Goal: Information Seeking & Learning: Learn about a topic

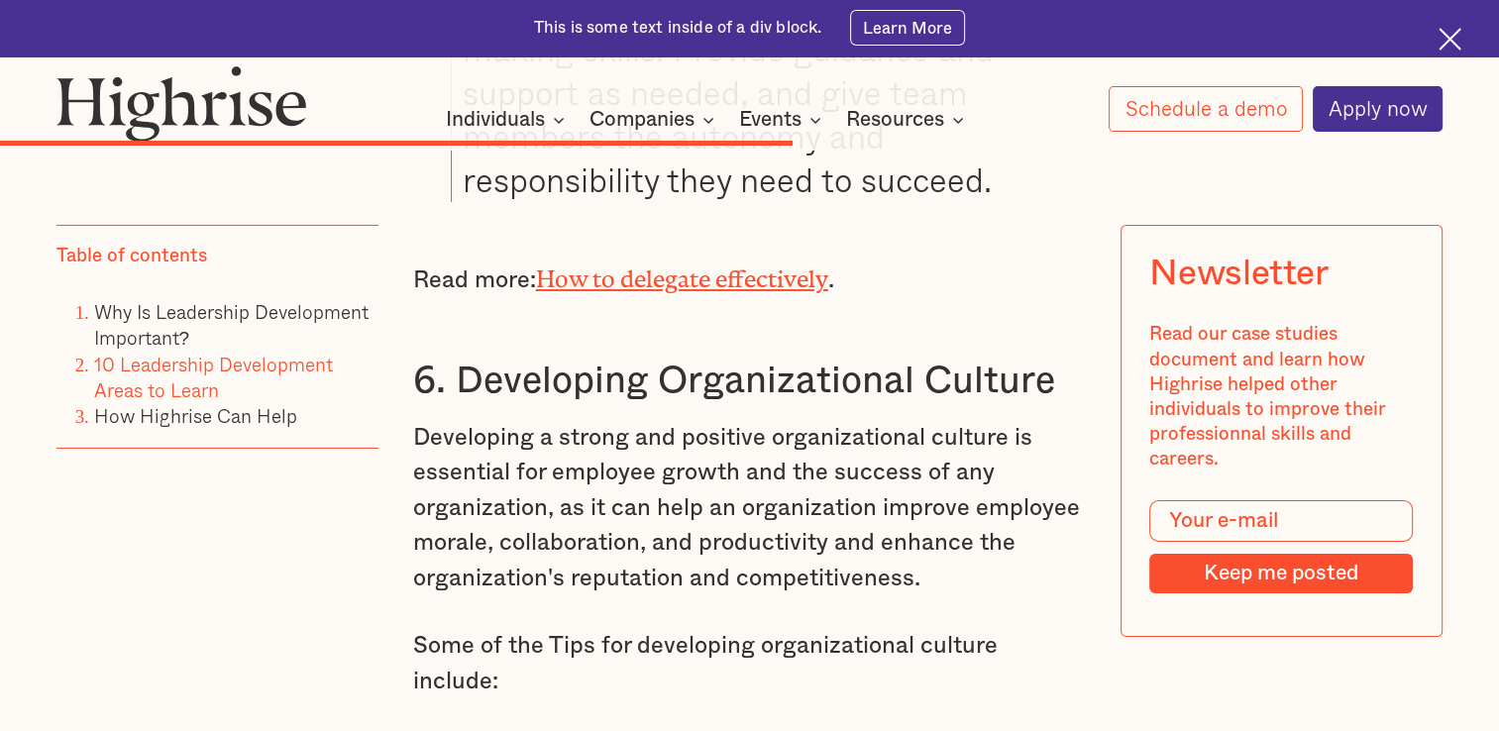
scroll to position [14098, 0]
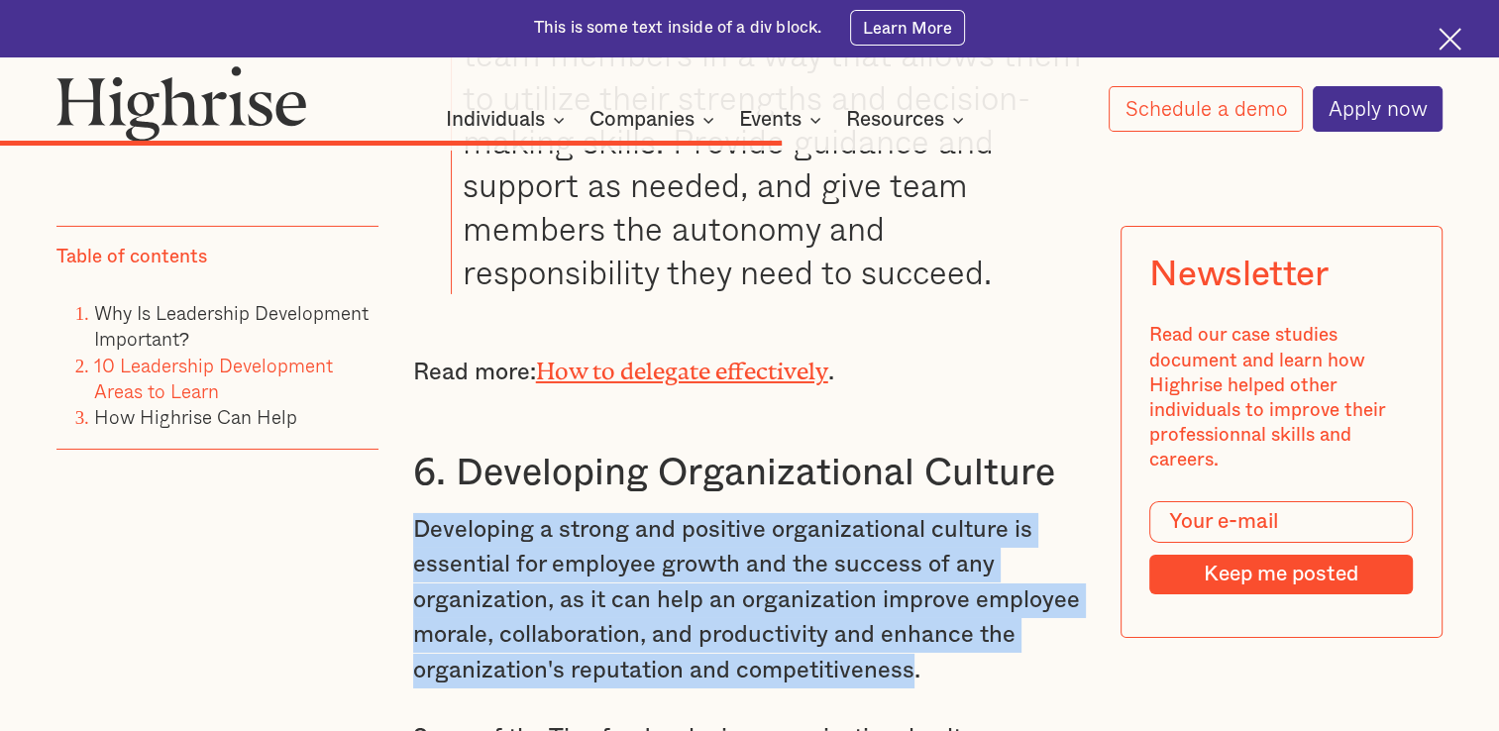
drag, startPoint x: 409, startPoint y: 382, endPoint x: 915, endPoint y: 534, distance: 528.4
click at [915, 534] on p "Developing a strong and positive organizational culture is essential for employ…" at bounding box center [750, 600] width 674 height 175
copy p "Developing a strong and positive organizational culture is essential for employ…"
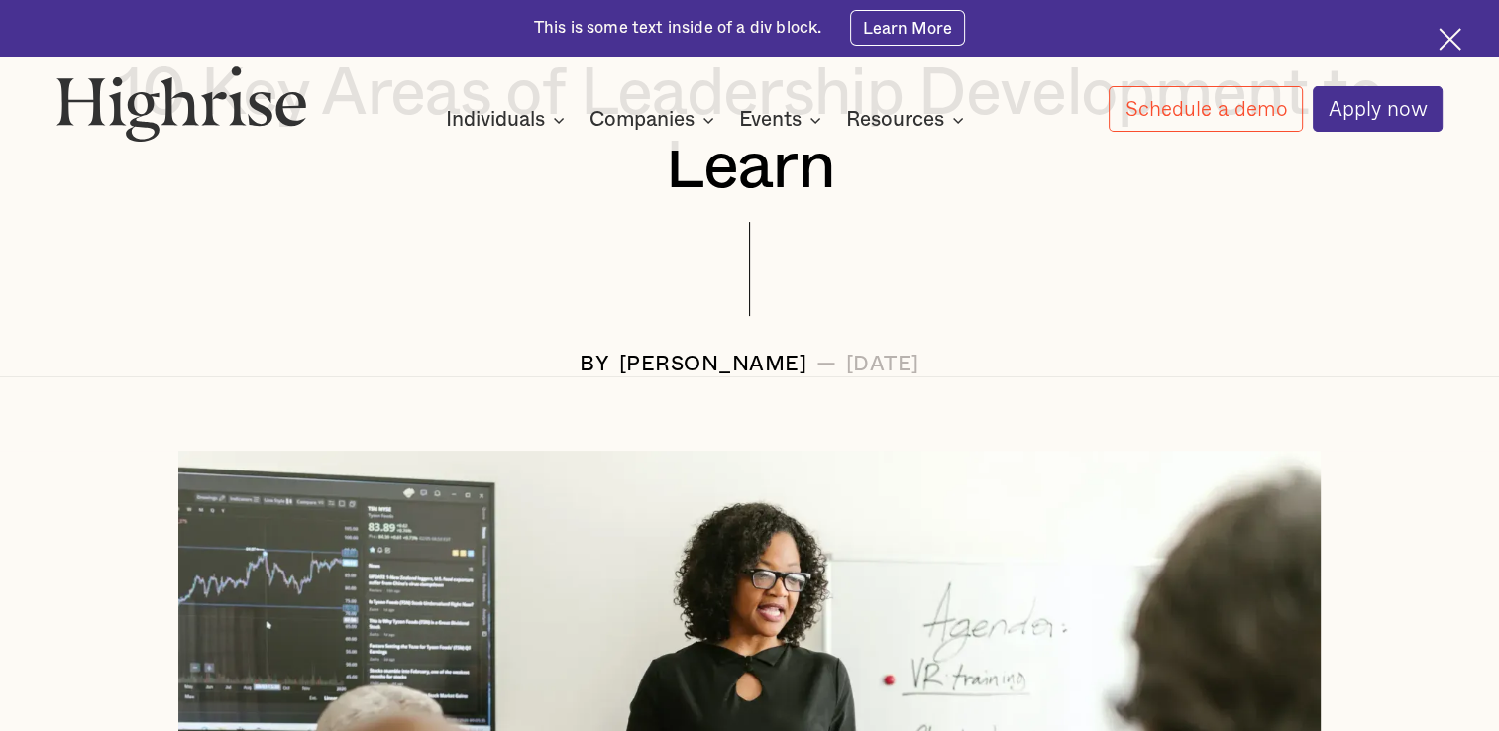
scroll to position [0, 0]
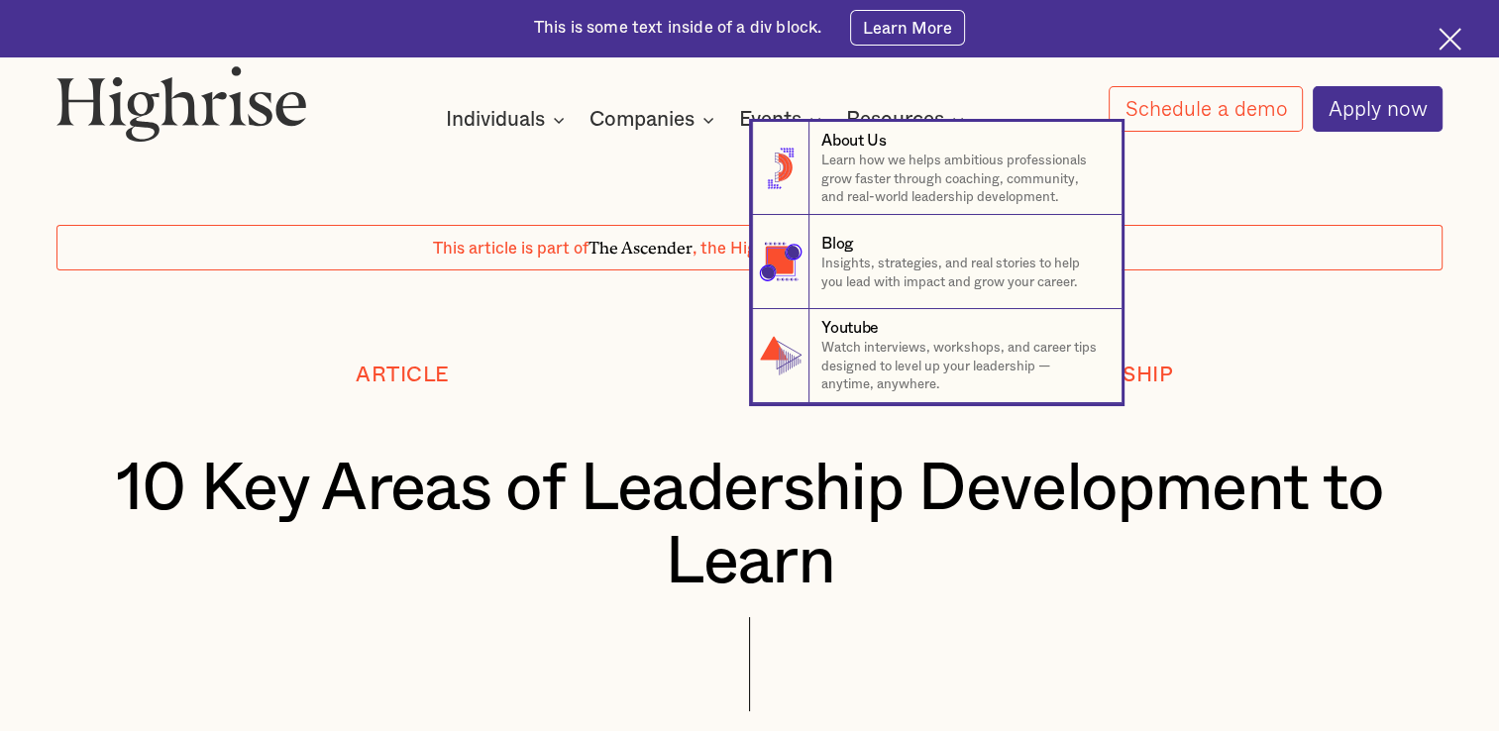
click at [652, 266] on nav "8 About Us Learn how we helps ambitious professionals grow faster through coach…" at bounding box center [749, 262] width 1499 height 281
click at [507, 291] on nav "8 About Us Learn how we helps ambitious professionals grow faster through coach…" at bounding box center [749, 262] width 1499 height 281
click at [590, 315] on nav "8 About Us Learn how we helps ambitious professionals grow faster through coach…" at bounding box center [749, 262] width 1499 height 281
click at [1193, 272] on nav "8 About Us Learn how we helps ambitious professionals grow faster through coach…" at bounding box center [749, 262] width 1499 height 281
click at [523, 188] on nav "8 About Us Learn how we helps ambitious professionals grow faster through coach…" at bounding box center [749, 262] width 1499 height 281
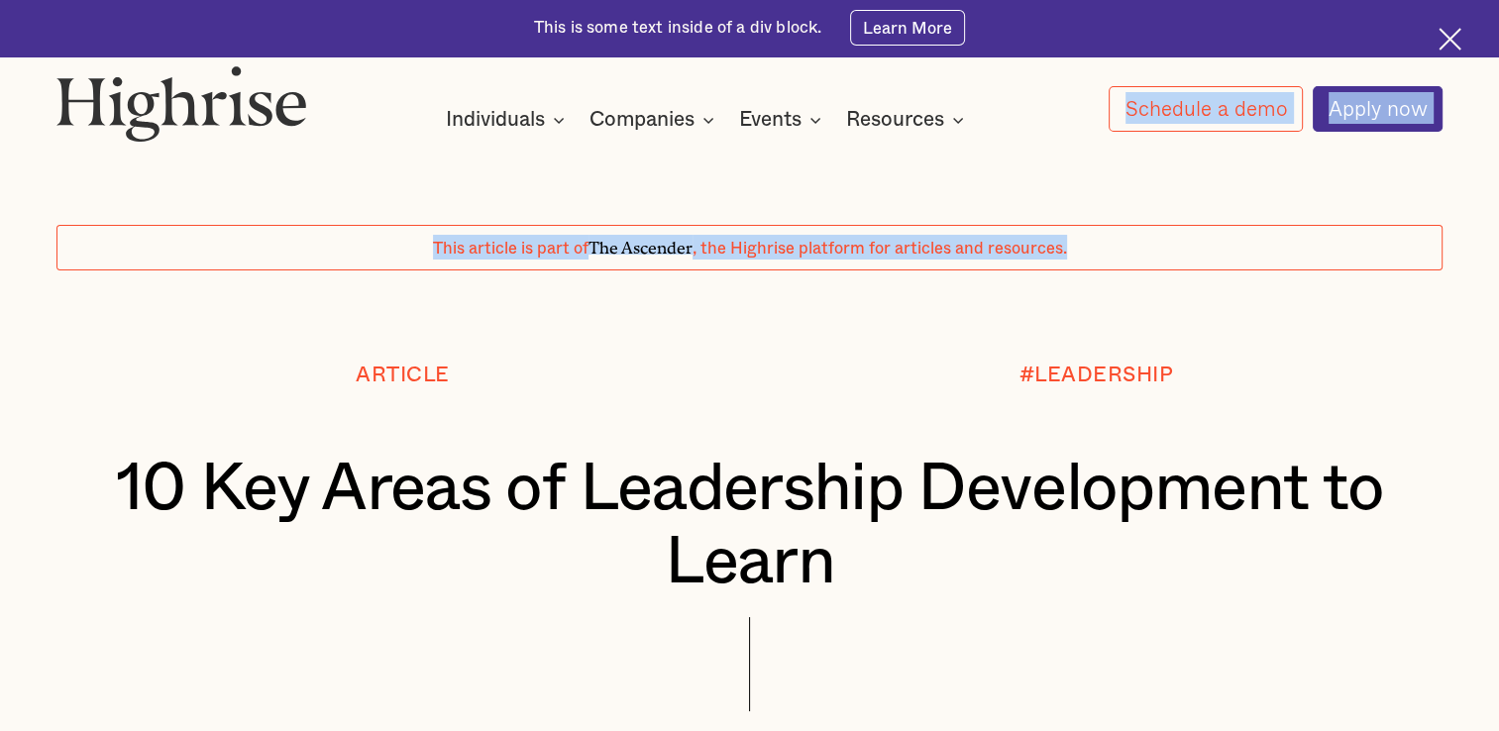
drag, startPoint x: 523, startPoint y: 188, endPoint x: 1517, endPoint y: 218, distance: 994.1
click at [1498, 218] on html "Join us on [DATE] as we explore effective strategies to optimize 1:1s. Learn Mo…" at bounding box center [749, 365] width 1499 height 731
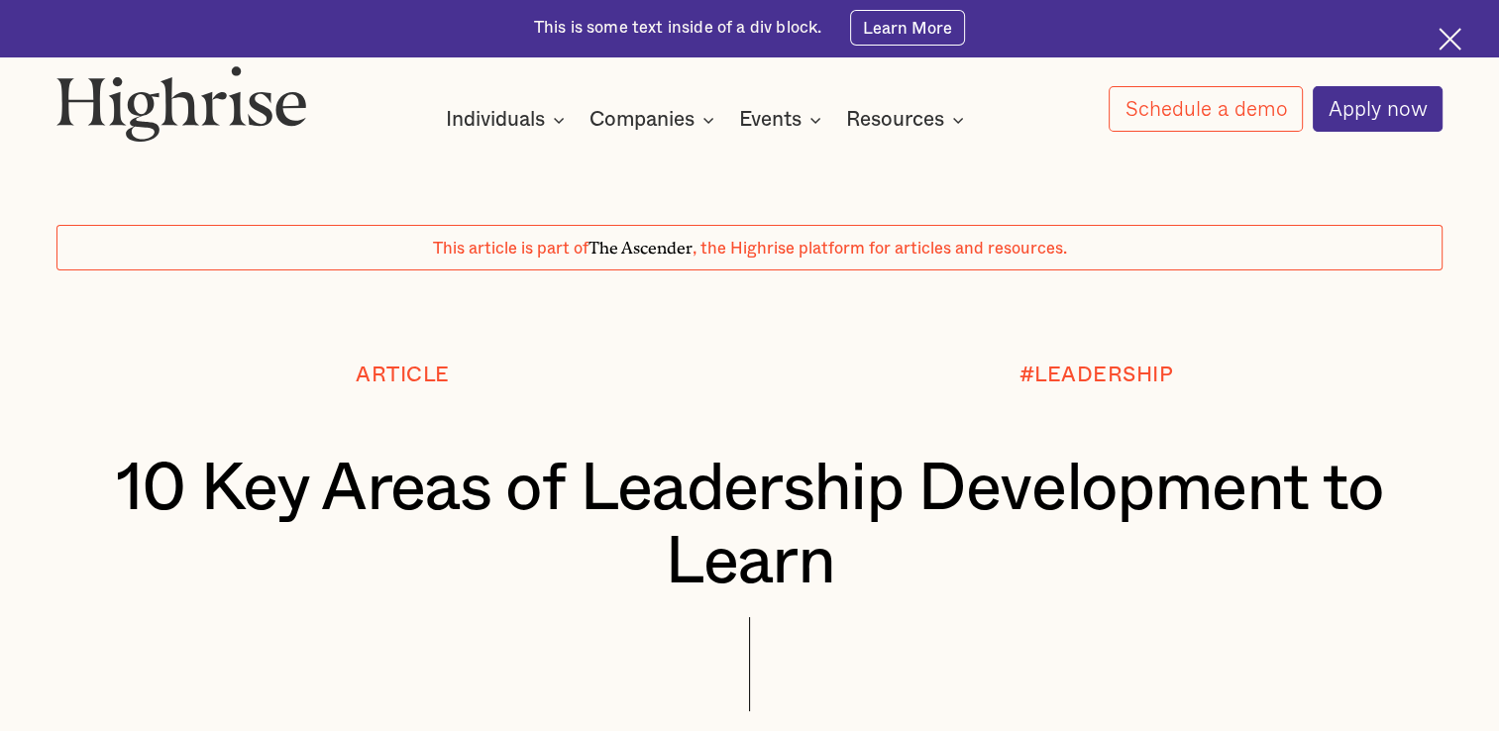
click at [1384, 430] on div "#LEADERSHIP" at bounding box center [1096, 408] width 693 height 89
click at [410, 244] on div "This article is part of The Ascender , the Highrise platform for articles and r…" at bounding box center [749, 248] width 1387 height 46
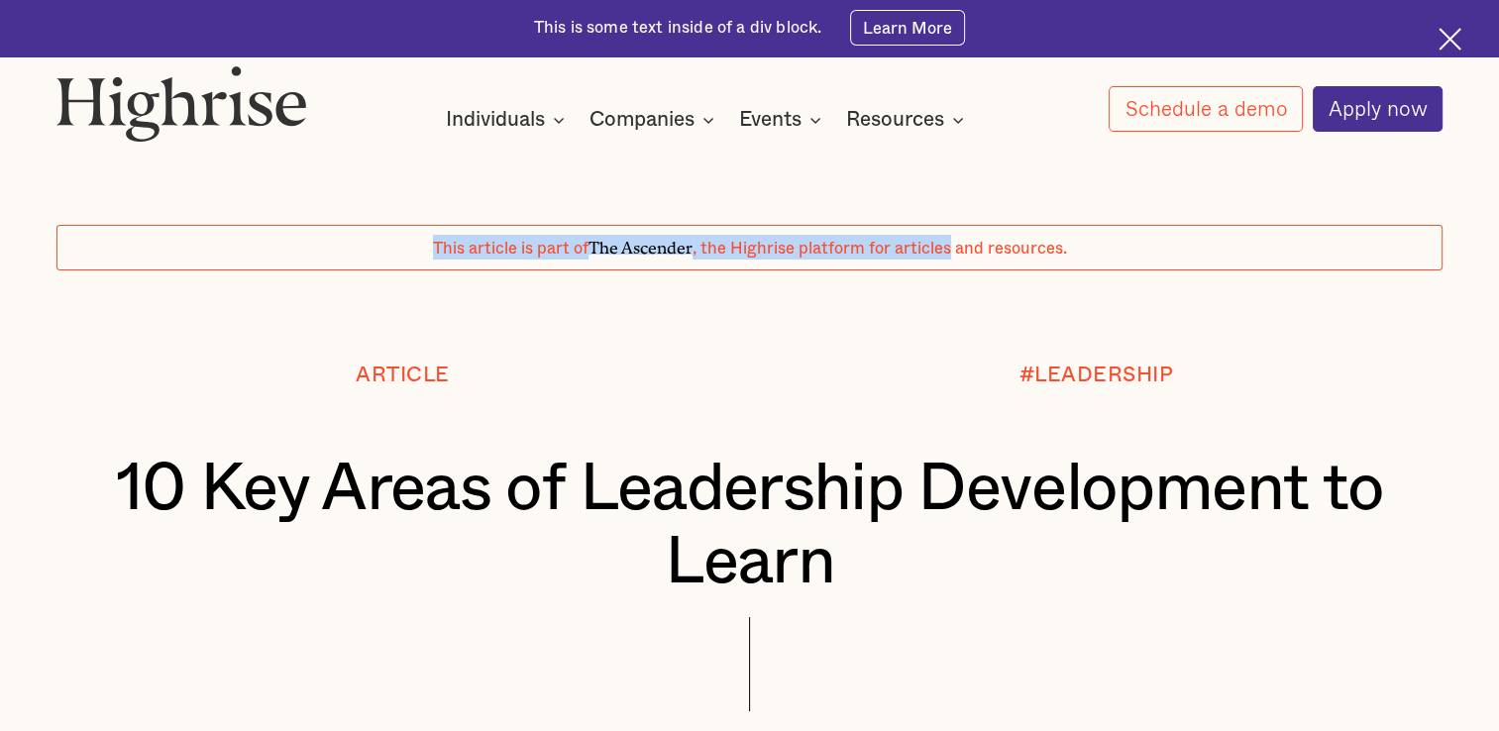
drag, startPoint x: 410, startPoint y: 244, endPoint x: 958, endPoint y: 243, distance: 547.8
click at [958, 243] on div "This article is part of The Ascender , the Highrise platform for articles and r…" at bounding box center [749, 248] width 1387 height 46
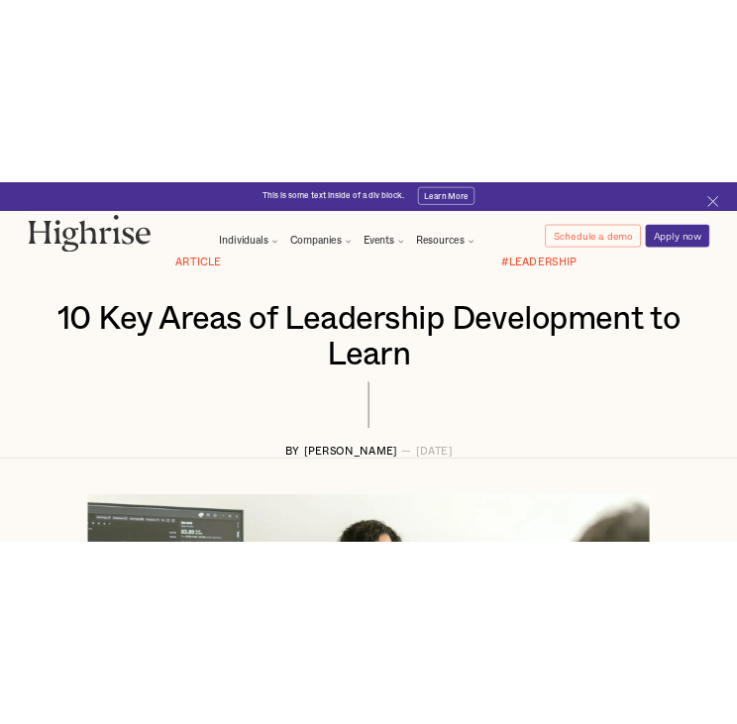
scroll to position [277, 0]
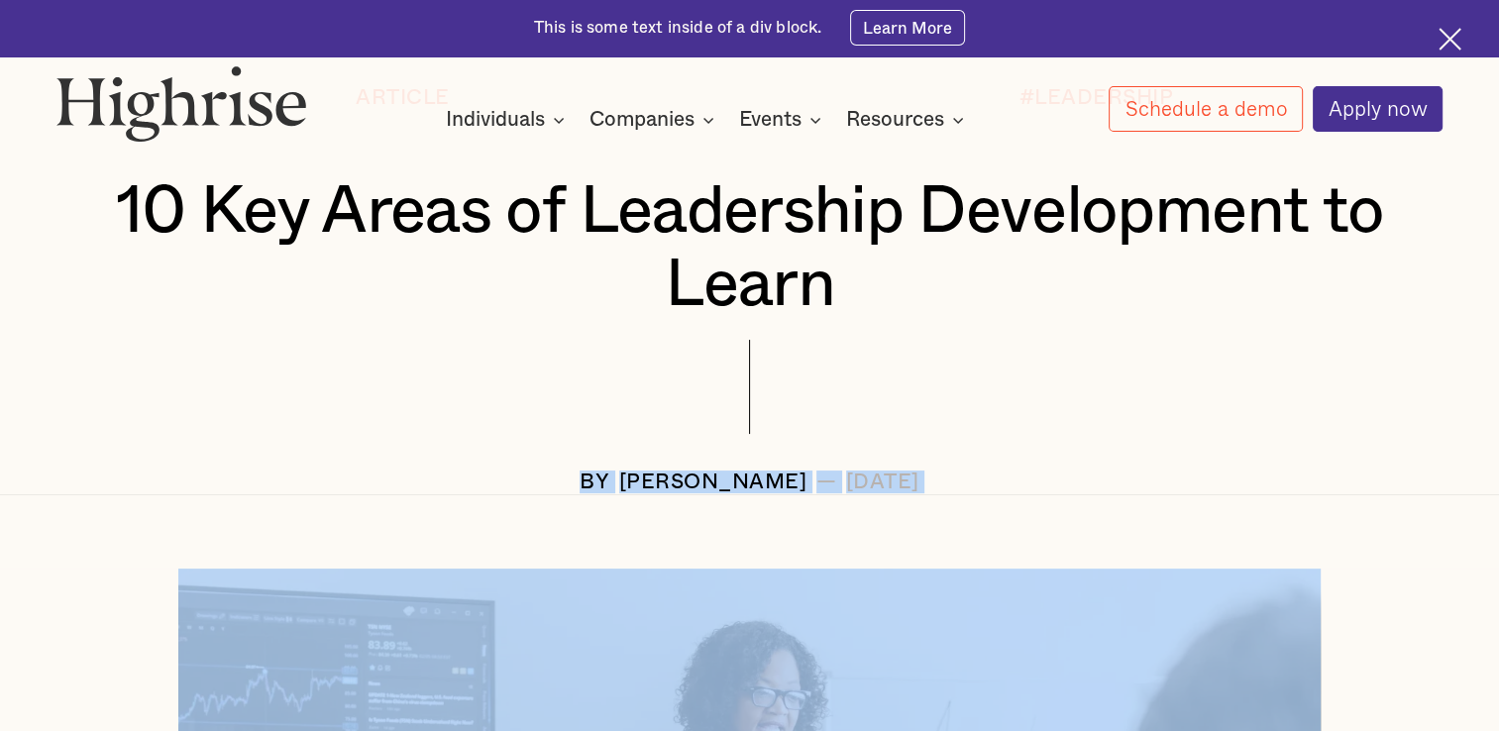
drag, startPoint x: 495, startPoint y: 484, endPoint x: 927, endPoint y: 541, distance: 435.6
click at [874, 493] on div "[DATE]" at bounding box center [882, 482] width 73 height 23
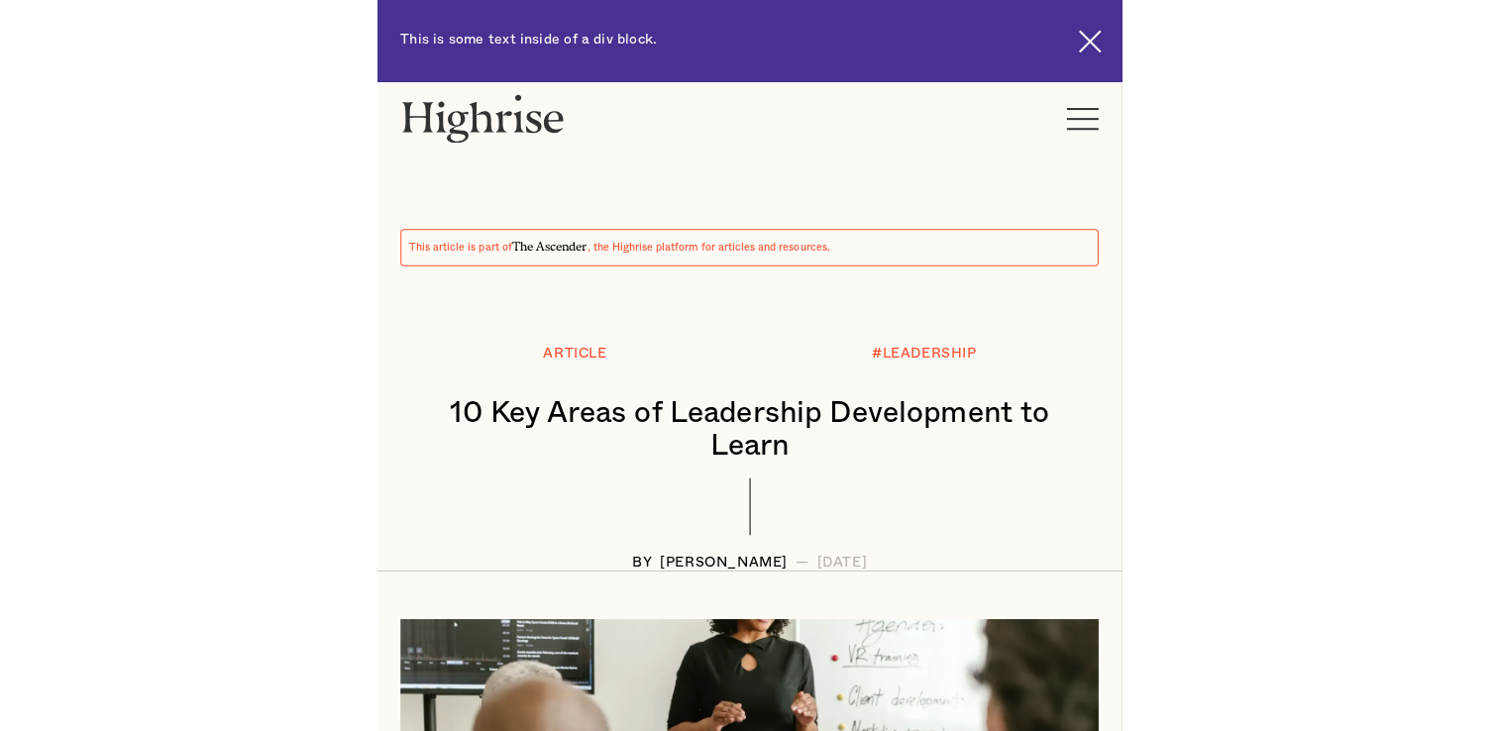
scroll to position [0, 0]
